Goal: Task Accomplishment & Management: Use online tool/utility

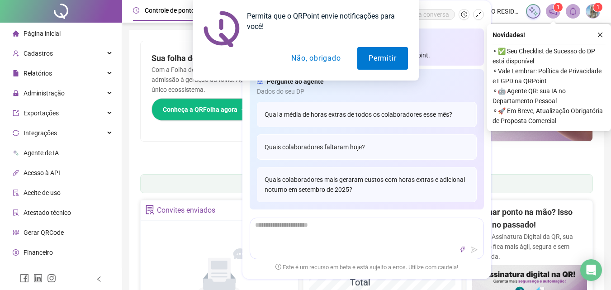
click at [327, 59] on button "Não, obrigado" at bounding box center [316, 58] width 72 height 23
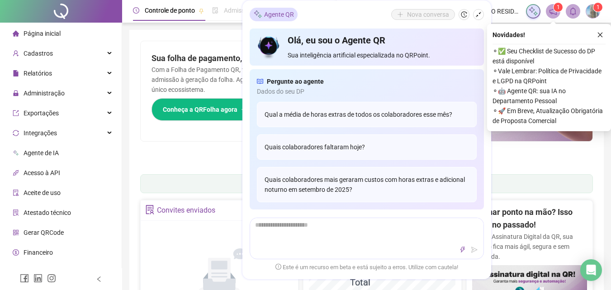
click at [477, 14] on icon "shrink" at bounding box center [478, 14] width 6 height 6
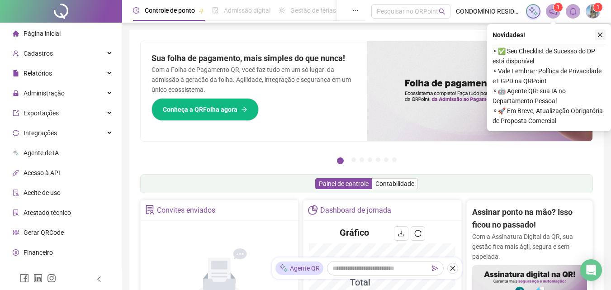
click at [601, 36] on icon "close" at bounding box center [599, 35] width 5 height 5
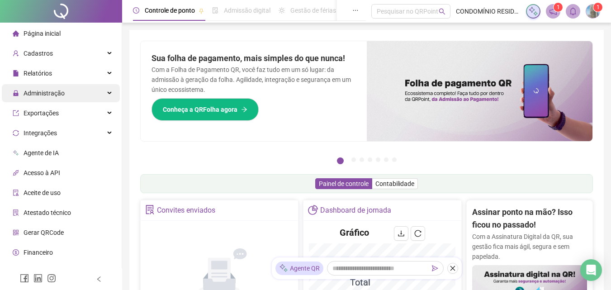
click at [50, 91] on span "Administração" at bounding box center [43, 92] width 41 height 7
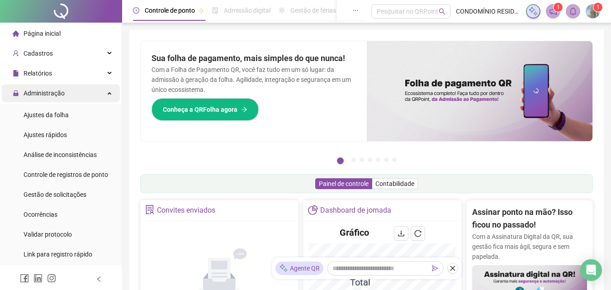
click at [85, 91] on div "Administração" at bounding box center [61, 93] width 118 height 18
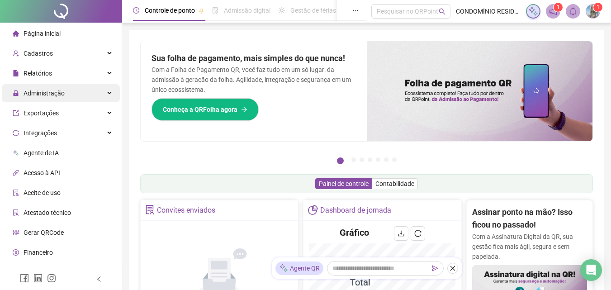
click at [49, 94] on span "Administração" at bounding box center [43, 92] width 41 height 7
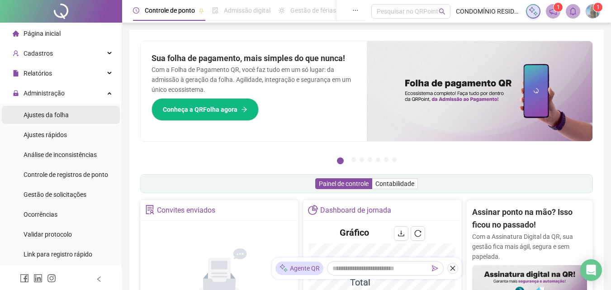
click at [40, 118] on span "Ajustes da folha" at bounding box center [45, 114] width 45 height 7
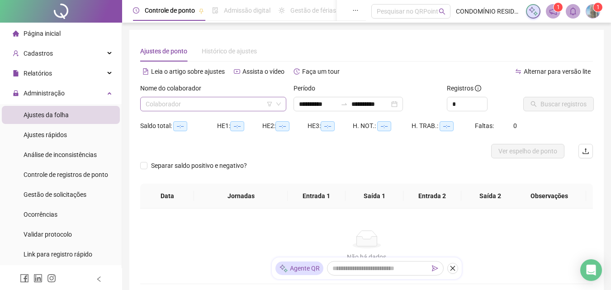
click at [173, 102] on input "search" at bounding box center [209, 104] width 127 height 14
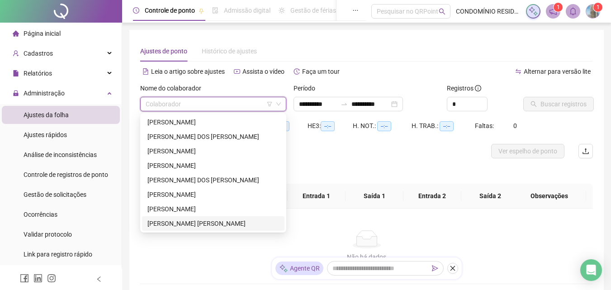
click at [178, 224] on div "[PERSON_NAME] [PERSON_NAME]" at bounding box center [213, 223] width 132 height 10
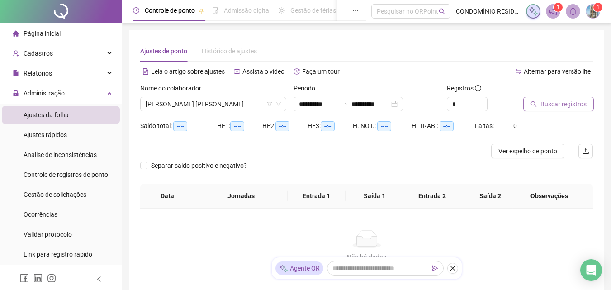
click at [554, 103] on span "Buscar registros" at bounding box center [563, 104] width 46 height 10
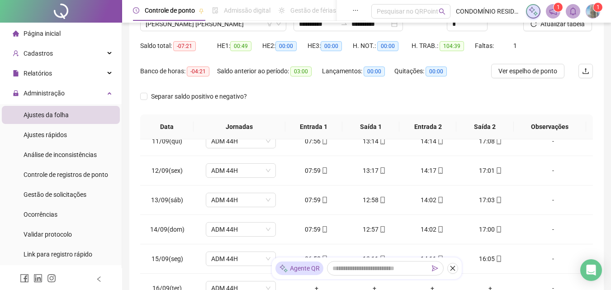
scroll to position [57, 0]
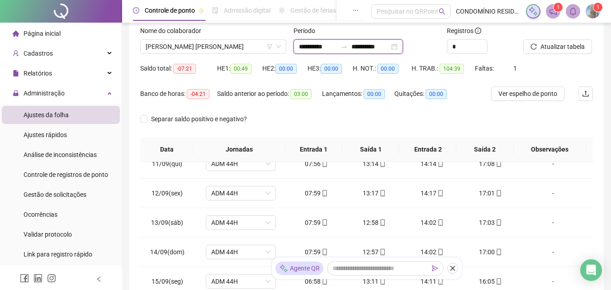
click at [375, 47] on input "**********" at bounding box center [370, 47] width 38 height 10
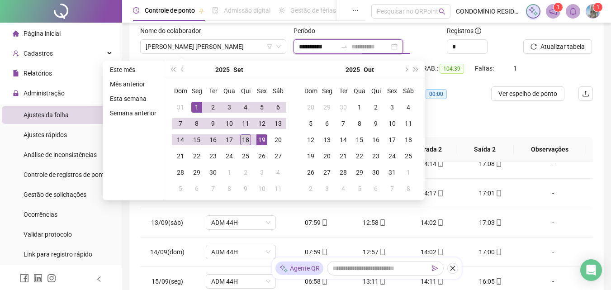
type input "**********"
click at [247, 142] on div "18" at bounding box center [245, 139] width 11 height 11
type input "**********"
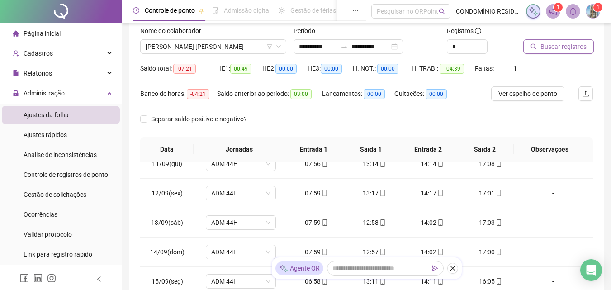
click at [561, 48] on span "Buscar registros" at bounding box center [563, 47] width 46 height 10
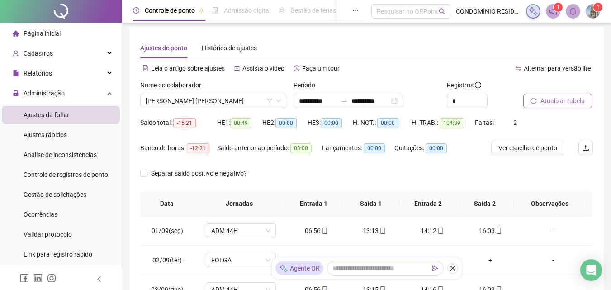
scroll to position [0, 0]
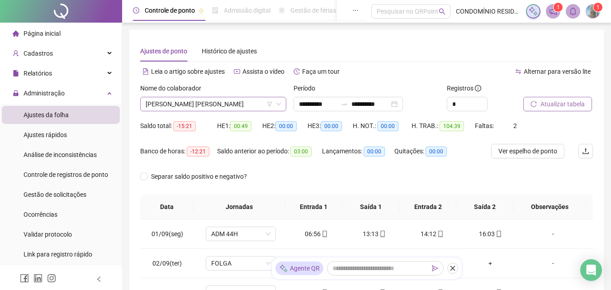
click at [244, 103] on span "[PERSON_NAME] [PERSON_NAME]" at bounding box center [213, 104] width 135 height 14
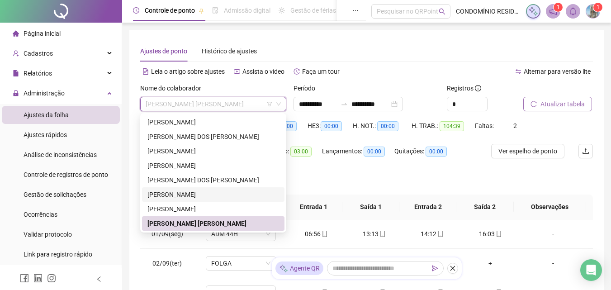
drag, startPoint x: 174, startPoint y: 192, endPoint x: 590, endPoint y: 108, distance: 425.0
click at [174, 192] on div "[PERSON_NAME]" at bounding box center [213, 194] width 132 height 10
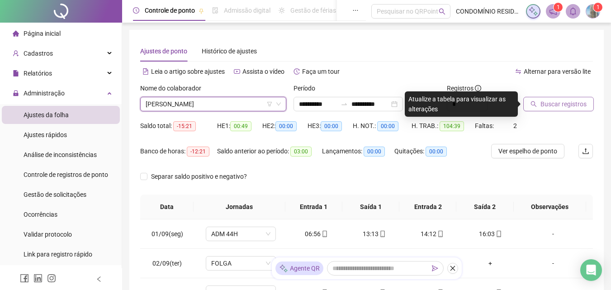
click at [571, 105] on span "Buscar registros" at bounding box center [563, 104] width 46 height 10
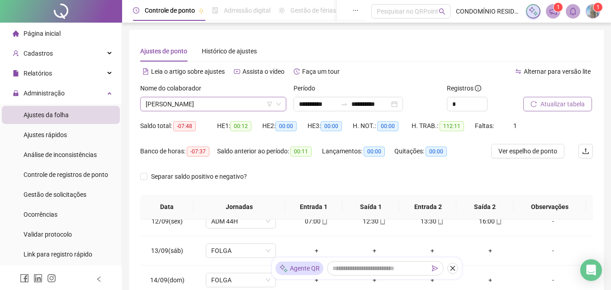
click at [221, 104] on span "[PERSON_NAME]" at bounding box center [213, 104] width 135 height 14
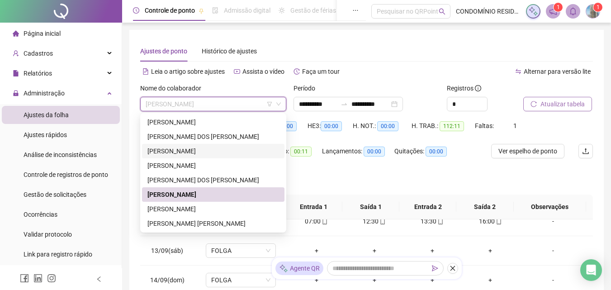
click at [171, 150] on div "[PERSON_NAME]" at bounding box center [213, 151] width 132 height 10
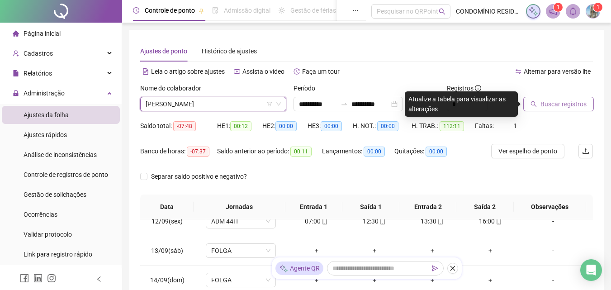
click at [538, 106] on button "Buscar registros" at bounding box center [558, 104] width 70 height 14
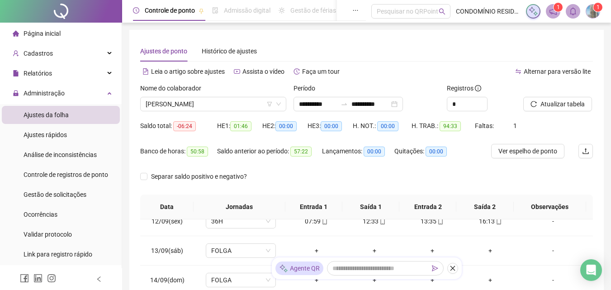
scroll to position [194, 0]
